Goal: Information Seeking & Learning: Learn about a topic

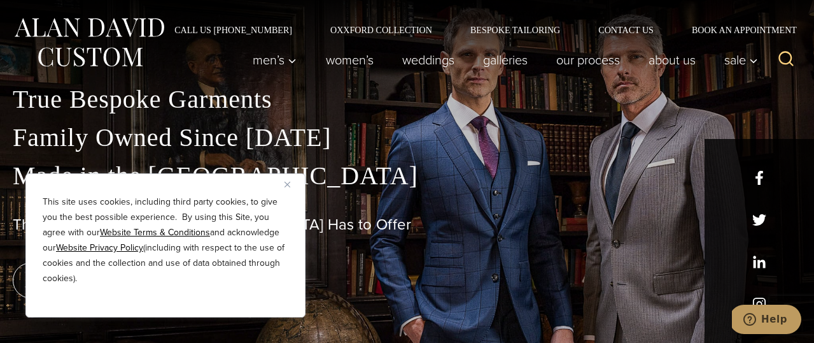
click at [286, 179] on button "Close" at bounding box center [292, 183] width 15 height 15
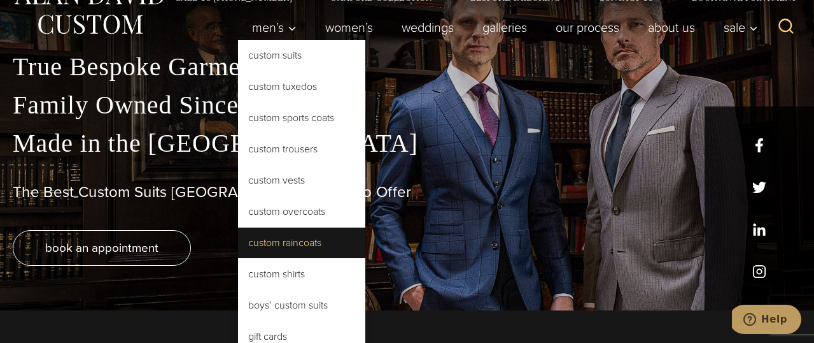
scroll to position [33, 0]
click at [314, 241] on link "Custom Raincoats" at bounding box center [301, 242] width 127 height 31
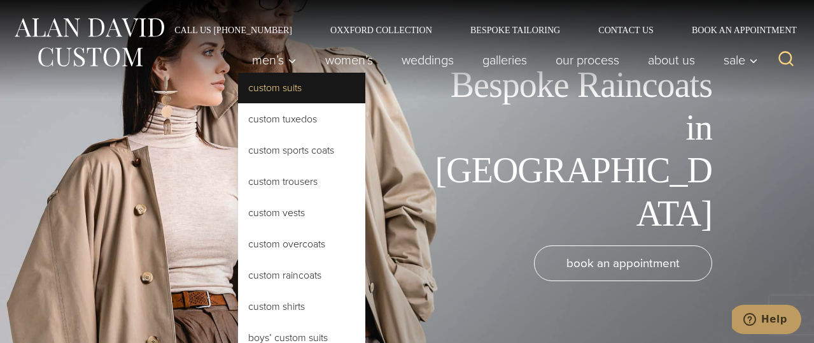
click at [272, 88] on link "Custom Suits" at bounding box center [301, 88] width 127 height 31
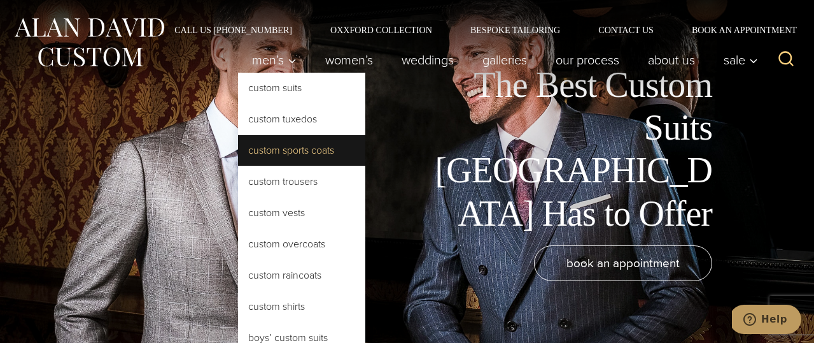
click at [280, 143] on link "Custom Sports Coats" at bounding box center [301, 150] width 127 height 31
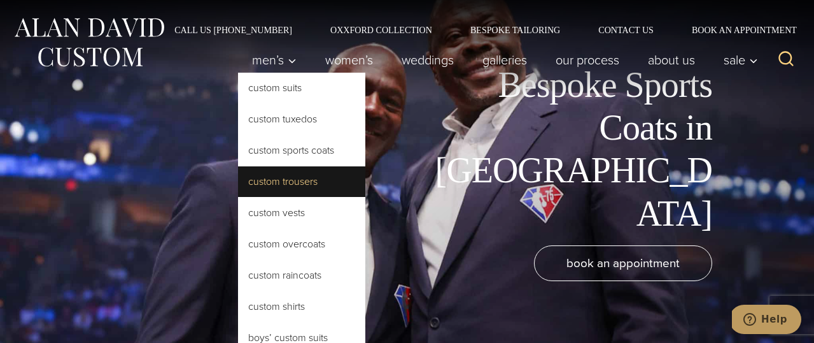
click at [301, 185] on link "Custom Trousers" at bounding box center [301, 181] width 127 height 31
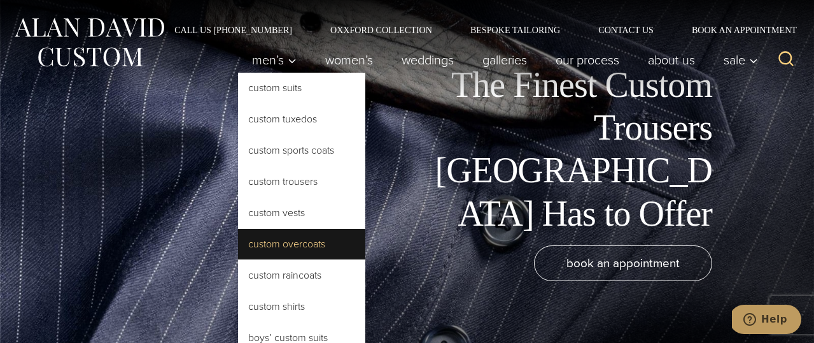
click at [289, 246] on link "Custom Overcoats" at bounding box center [301, 244] width 127 height 31
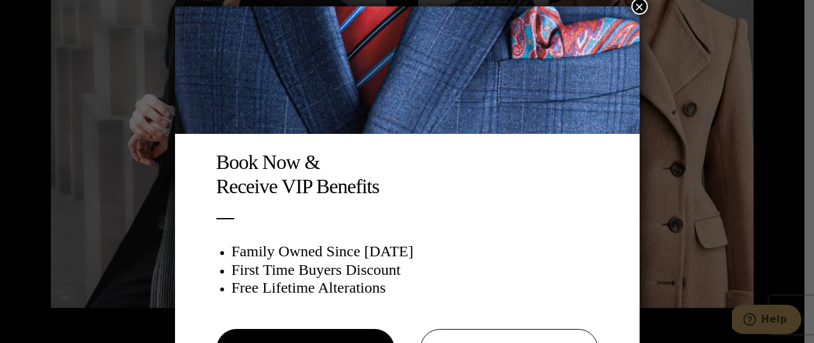
scroll to position [6, 0]
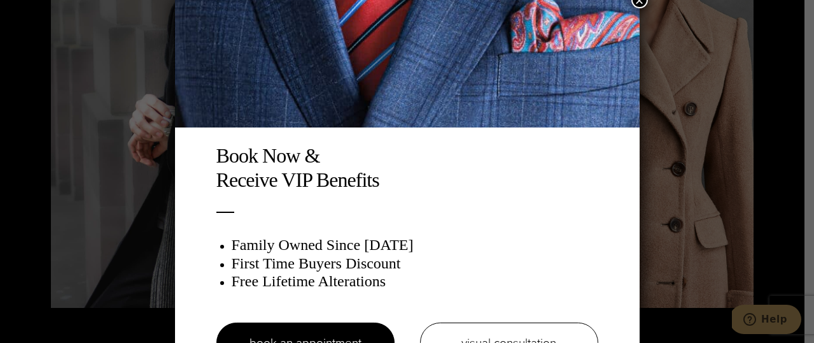
click at [638, 2] on button "×" at bounding box center [640, 0] width 17 height 17
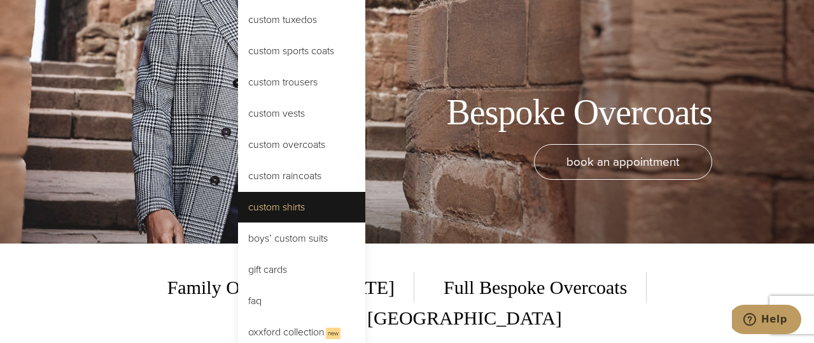
scroll to position [106, 0]
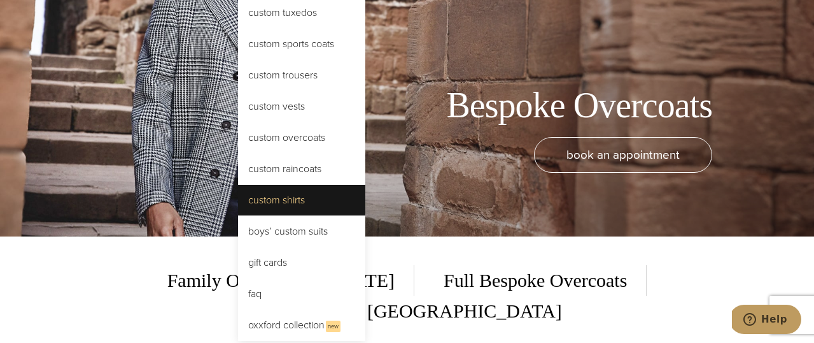
click at [294, 212] on link "Custom Shirts" at bounding box center [301, 200] width 127 height 31
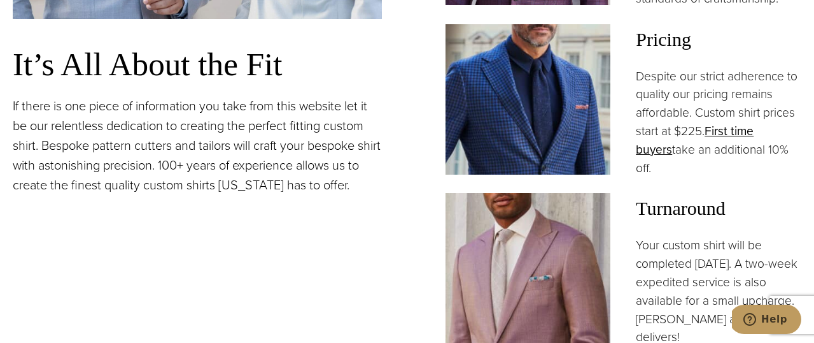
scroll to position [993, 0]
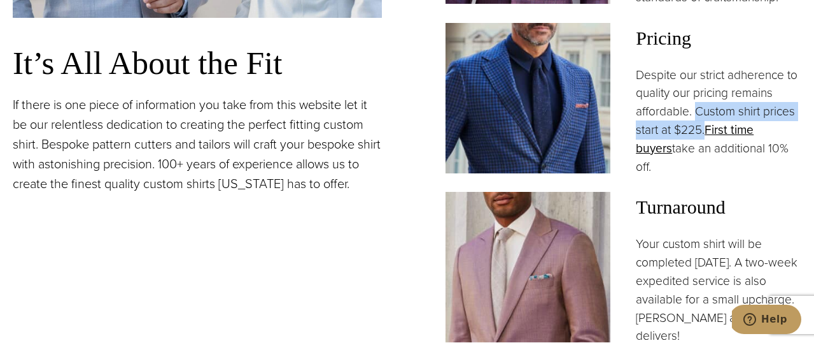
drag, startPoint x: 696, startPoint y: 111, endPoint x: 706, endPoint y: 134, distance: 25.1
click at [706, 134] on p "Despite our strict adherence to quality our pricing remains affordable. Custom …" at bounding box center [719, 121] width 166 height 110
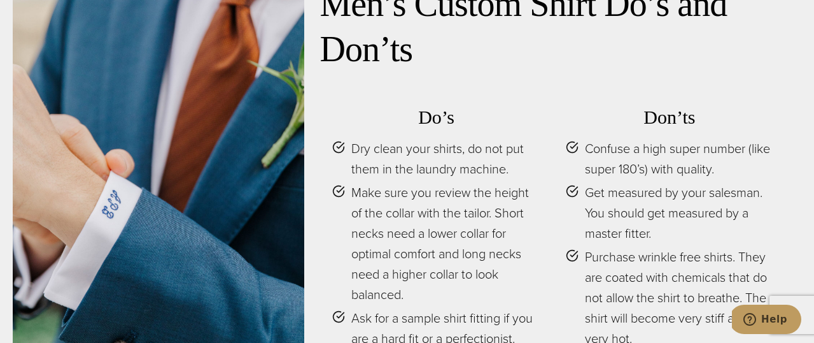
scroll to position [5002, 0]
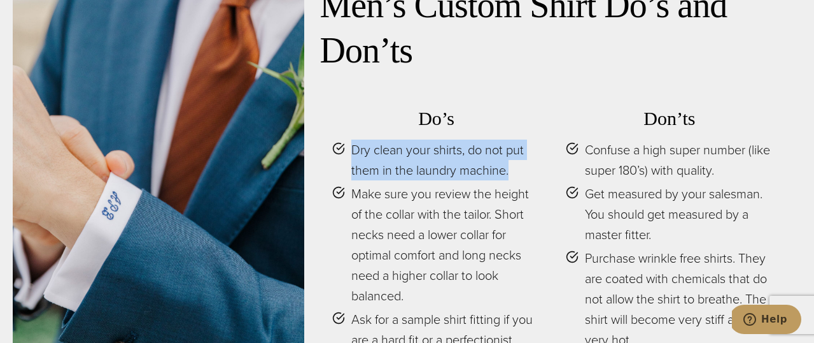
drag, startPoint x: 350, startPoint y: 123, endPoint x: 539, endPoint y: 148, distance: 190.8
click at [539, 148] on li "Dry clean your shirts, do not put them in the laundry machine." at bounding box center [436, 159] width 208 height 41
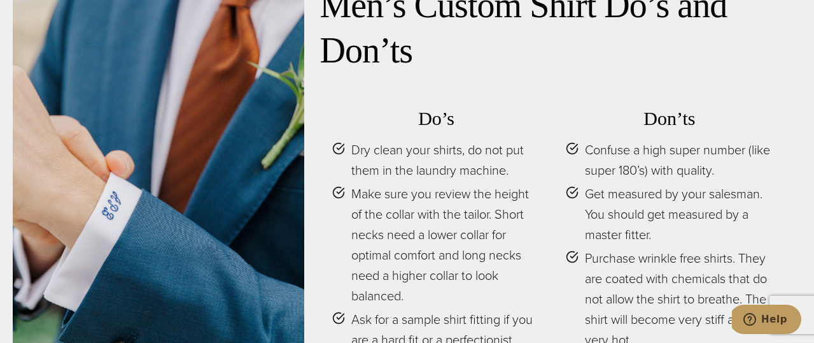
click at [324, 204] on div "Do’s Dry clean your shirts, do not put them in the laundry machine. Make sure y…" at bounding box center [553, 236] width 467 height 290
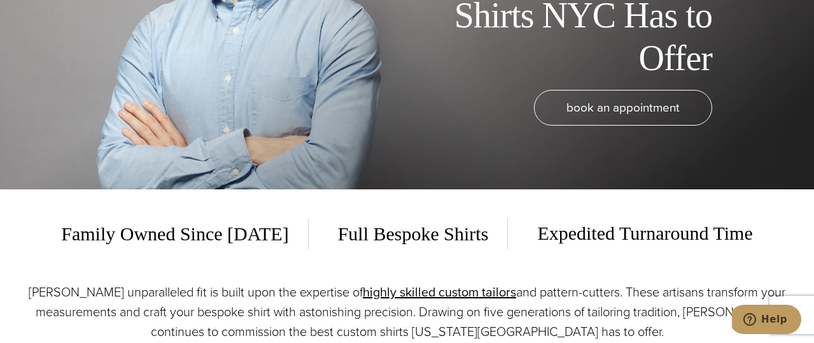
scroll to position [0, 0]
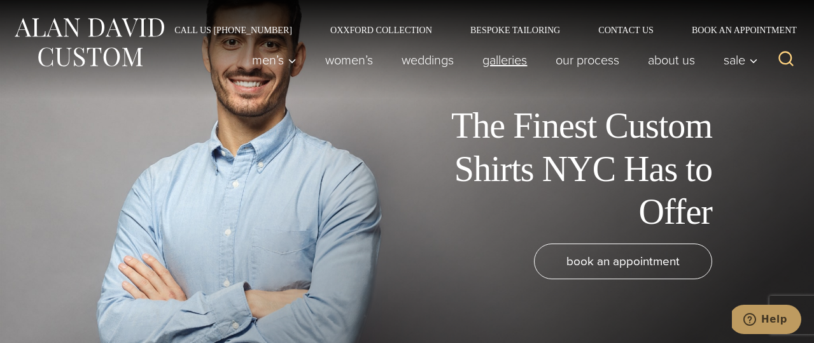
click at [508, 67] on link "Galleries" at bounding box center [505, 59] width 73 height 25
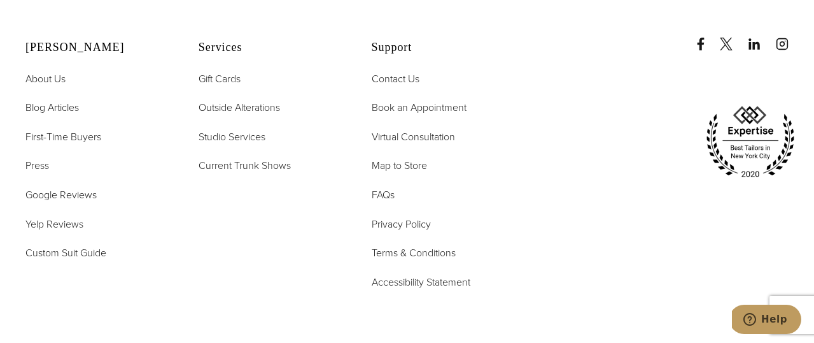
scroll to position [2877, 0]
